Goal: Check status: Check status

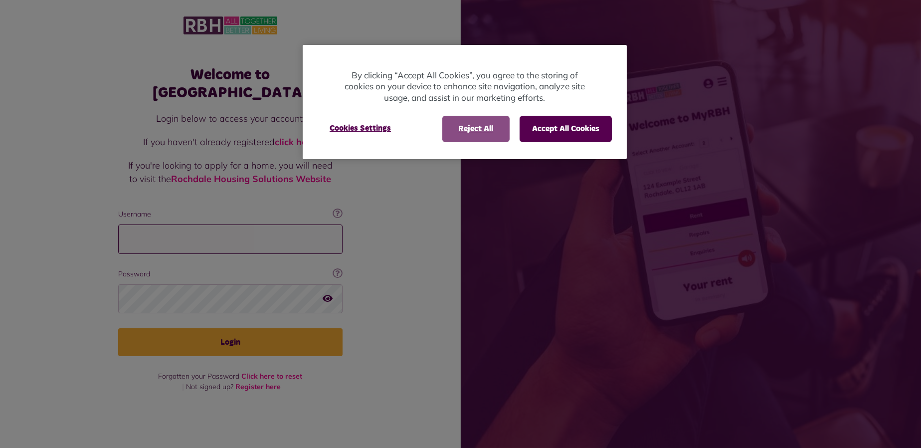
type input "**********"
click at [487, 132] on button "Reject All" at bounding box center [475, 129] width 67 height 26
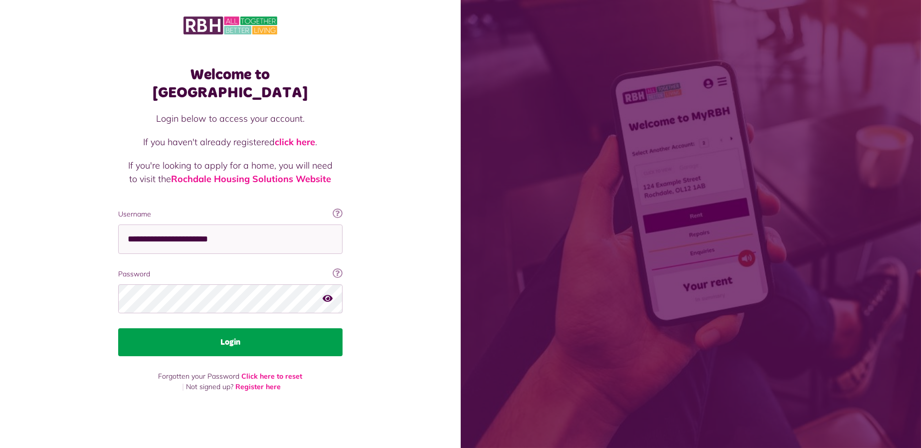
click at [298, 337] on button "Login" at bounding box center [230, 342] width 224 height 28
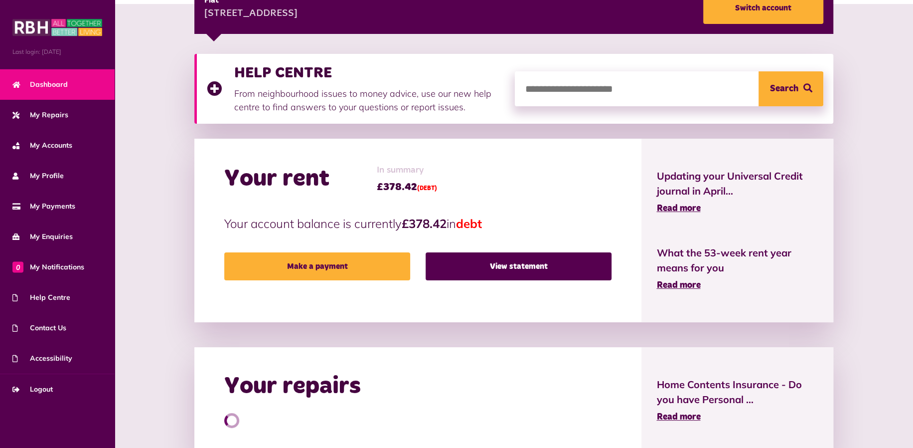
scroll to position [332, 0]
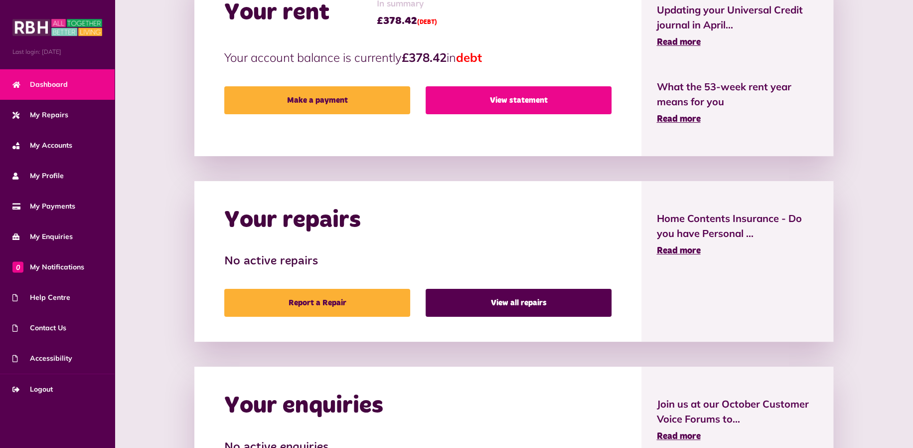
click at [511, 103] on link "View statement" at bounding box center [519, 100] width 186 height 28
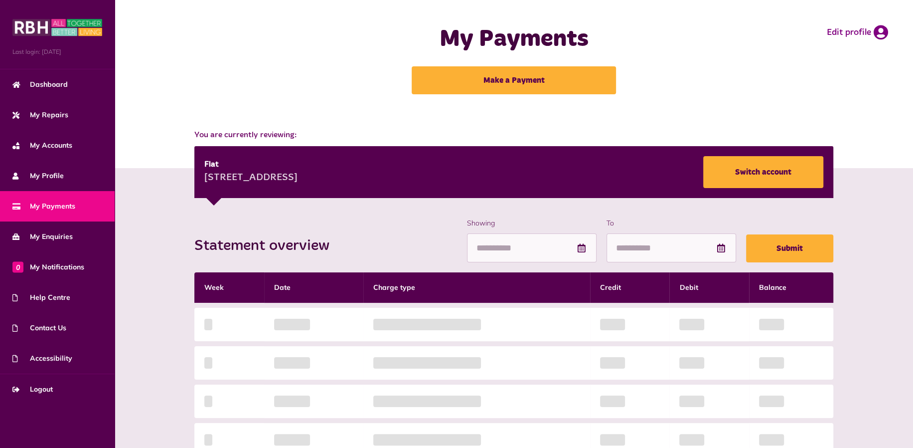
scroll to position [166, 0]
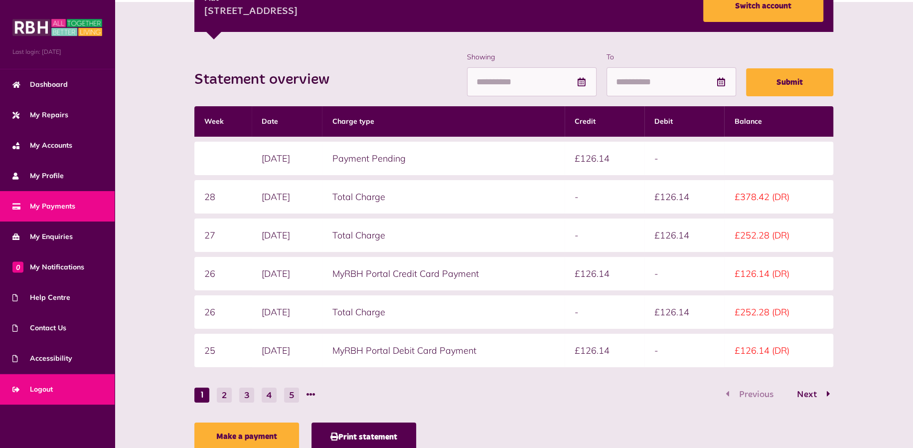
click at [48, 385] on span "Logout" at bounding box center [32, 389] width 40 height 10
